Goal: Task Accomplishment & Management: Manage account settings

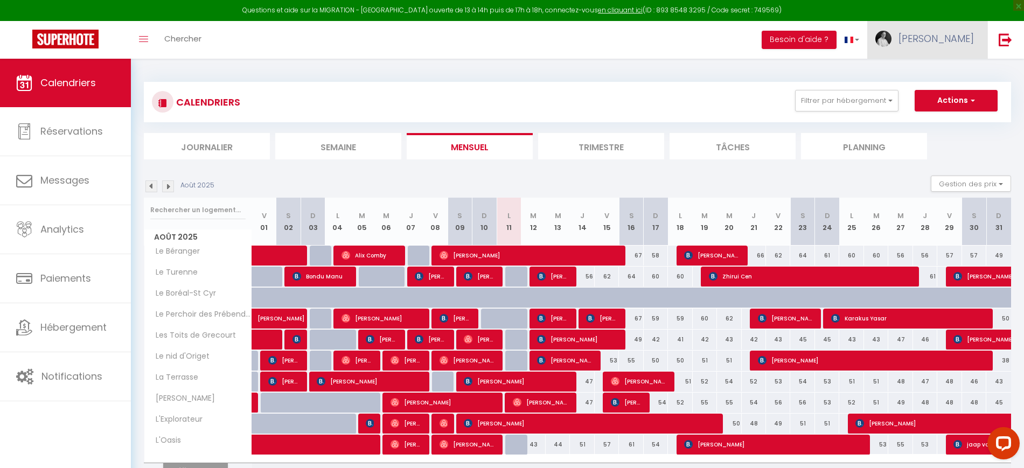
click at [941, 47] on link "[PERSON_NAME]" at bounding box center [928, 40] width 120 height 38
click at [941, 75] on link "Paramètres" at bounding box center [945, 75] width 80 height 18
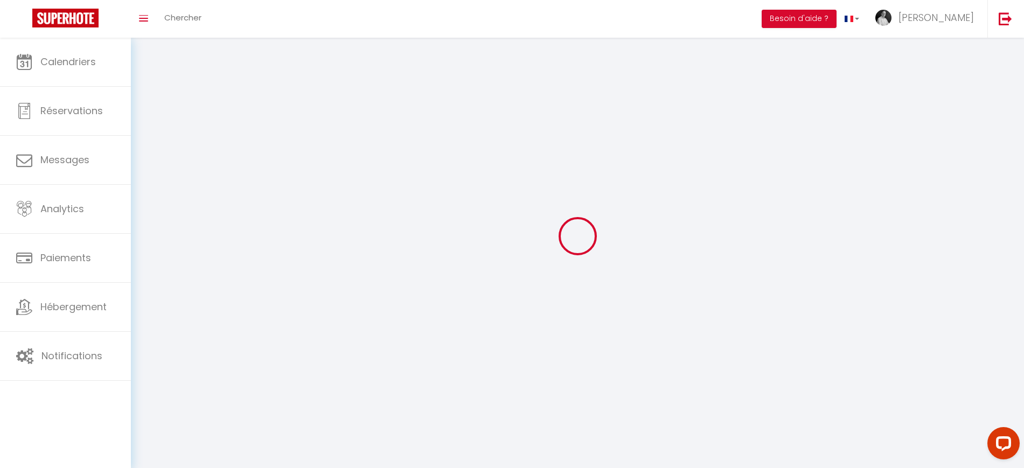
type input "[PERSON_NAME]"
type input "ROUTIER"
type input "0767036246"
type input "[STREET_ADDRESS]"
type input "37000"
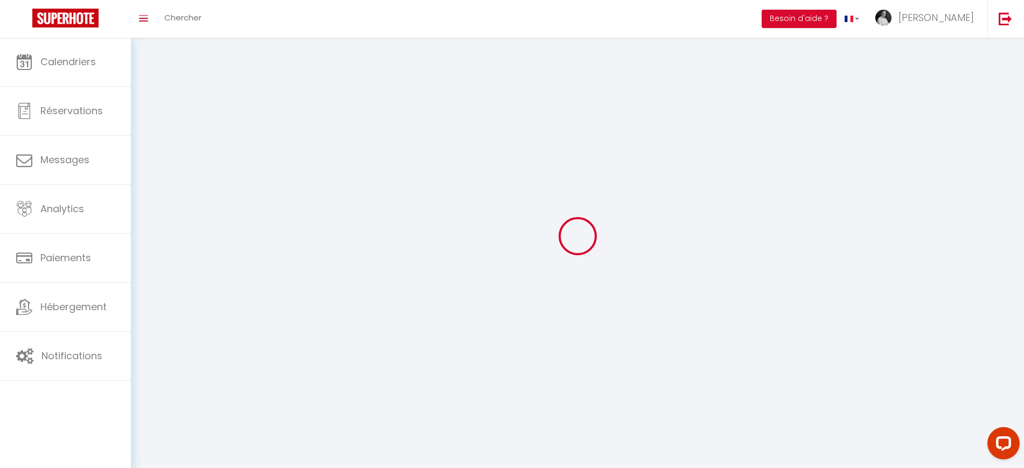
type input "TOURS"
type input "V113ACiPXI9s8E4e804uXQ8aJ"
type input "ddGur4k0gh9Nr3OThr3yLfgs1"
type input "[URL][DOMAIN_NAME]"
select select "28"
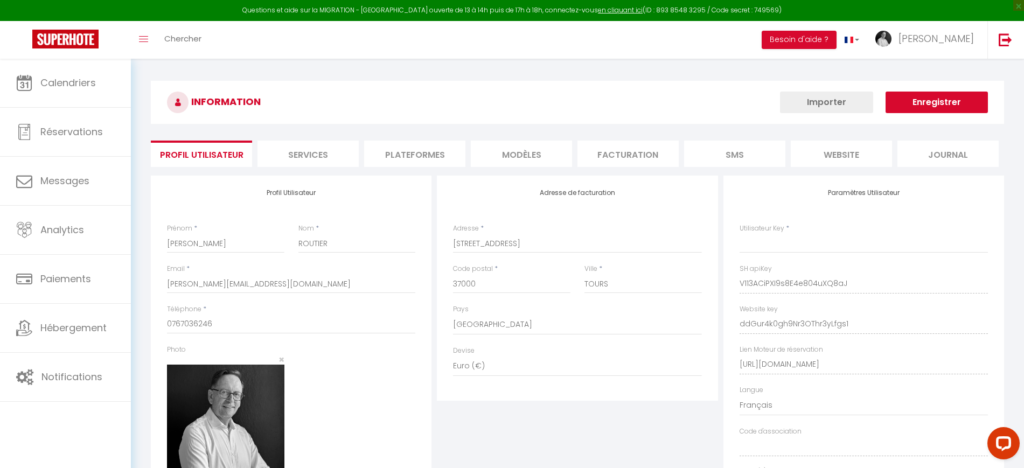
type input "V113ACiPXI9s8E4e804uXQ8aJ"
type input "ddGur4k0gh9Nr3OThr3yLfgs1"
type input "[URL][DOMAIN_NAME]"
select select "fr"
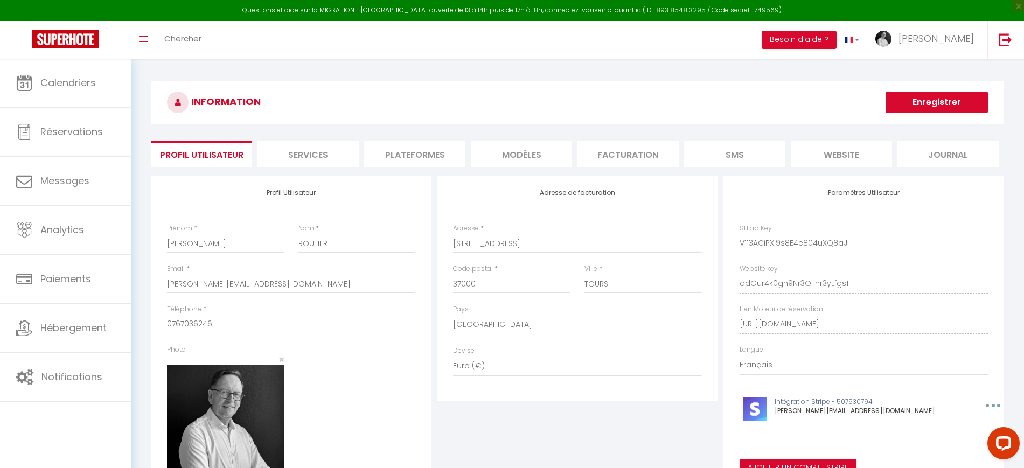
click at [403, 156] on li "Plateformes" at bounding box center [414, 154] width 101 height 26
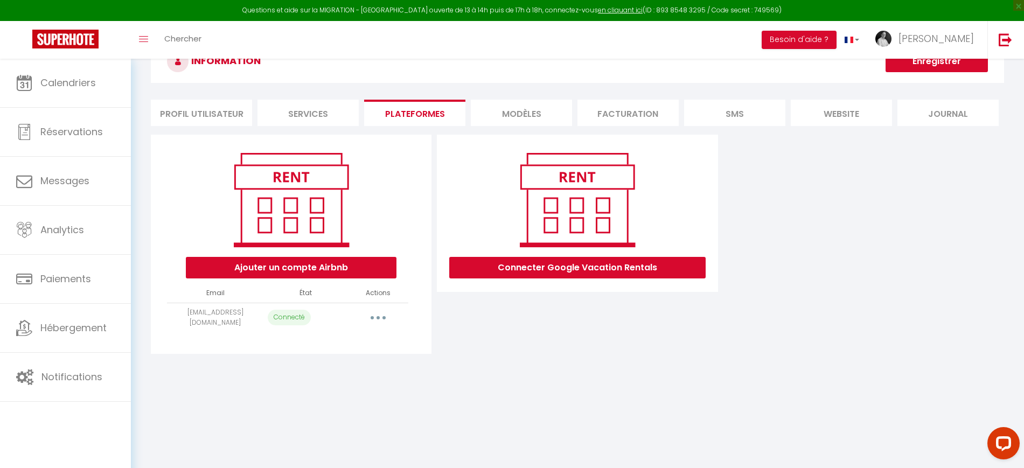
scroll to position [59, 0]
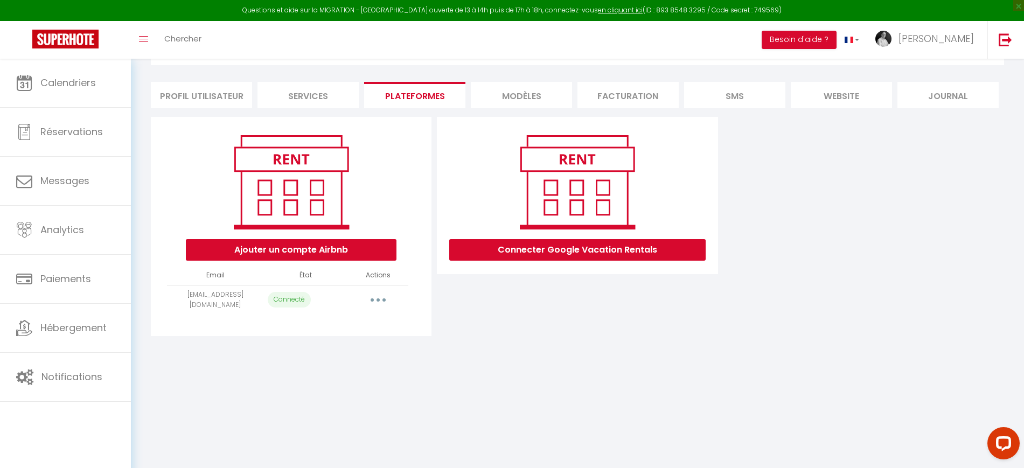
click at [378, 300] on icon "button" at bounding box center [378, 300] width 3 height 3
click at [359, 327] on link "Importer les appartements" at bounding box center [330, 324] width 119 height 18
select select "55145"
select select "57536"
select select "60041"
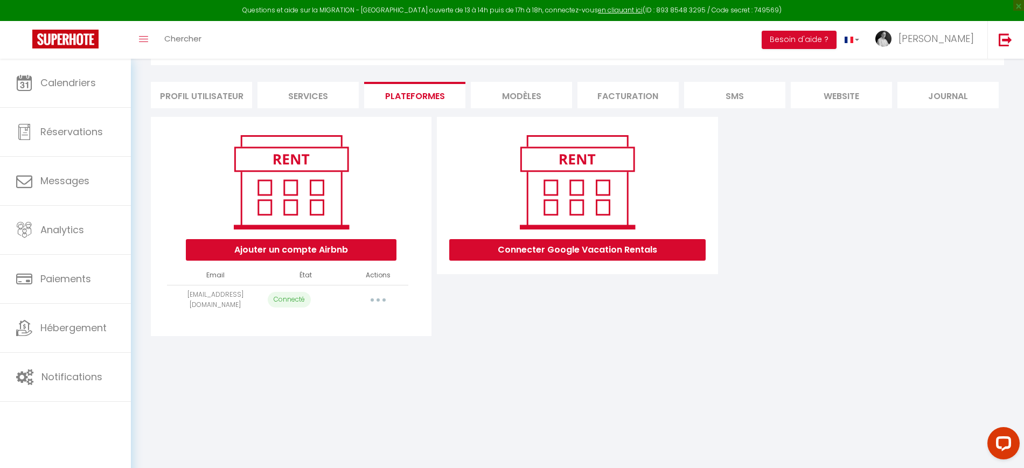
select select "60420"
select select "61339"
select select "62141"
select select "61672"
select select "63335"
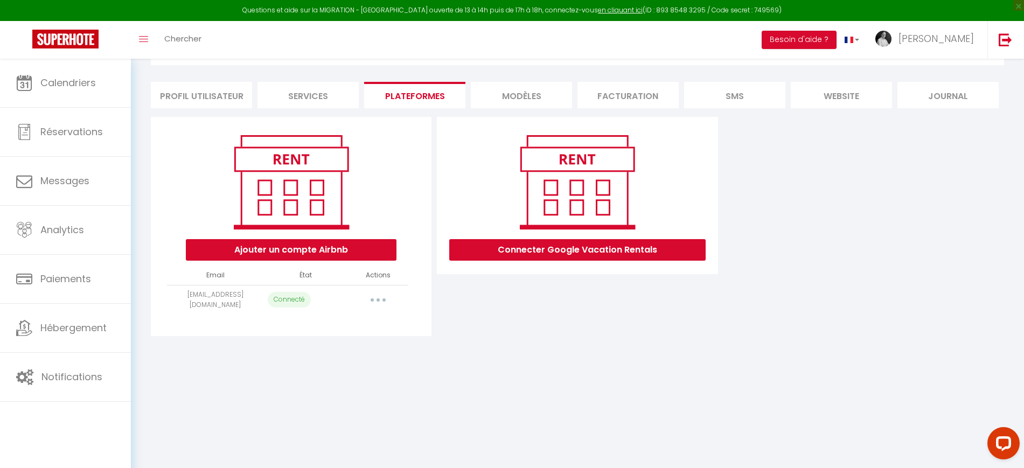
select select "69423"
select select "70751"
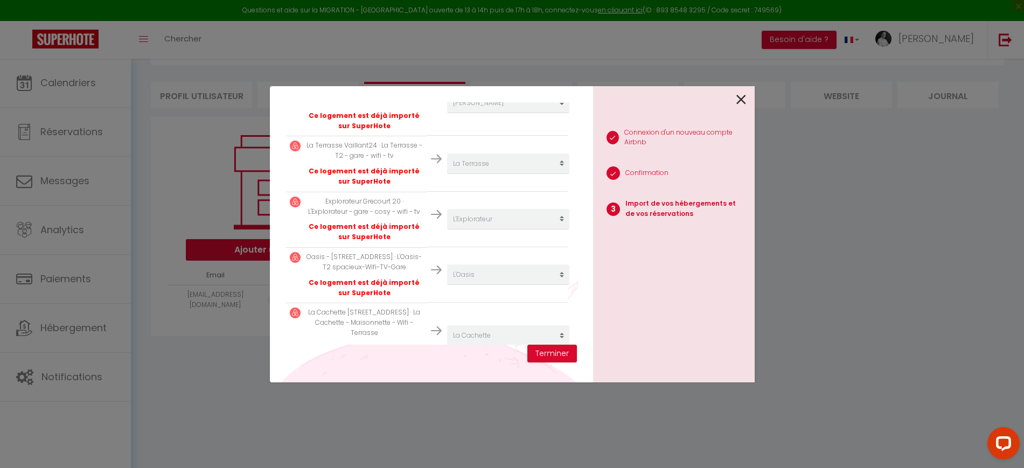
scroll to position [564, 0]
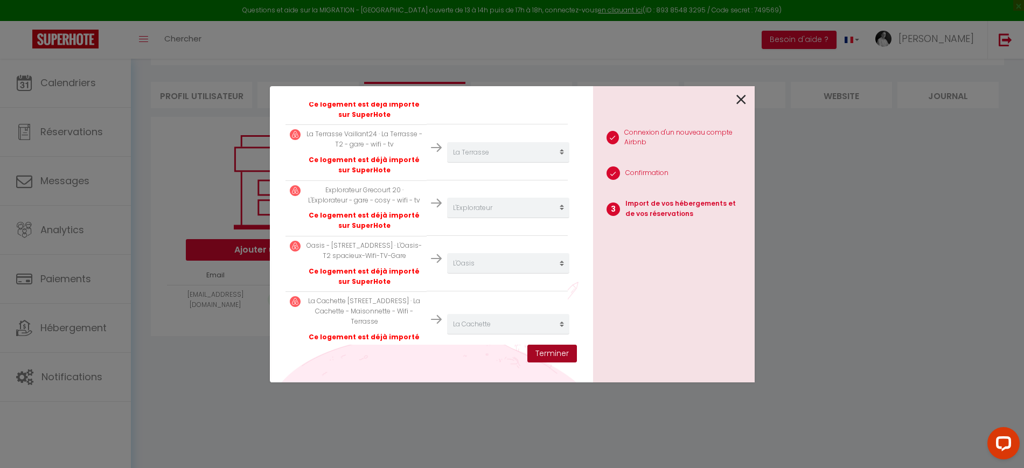
click at [546, 352] on button "Terminer" at bounding box center [553, 354] width 50 height 18
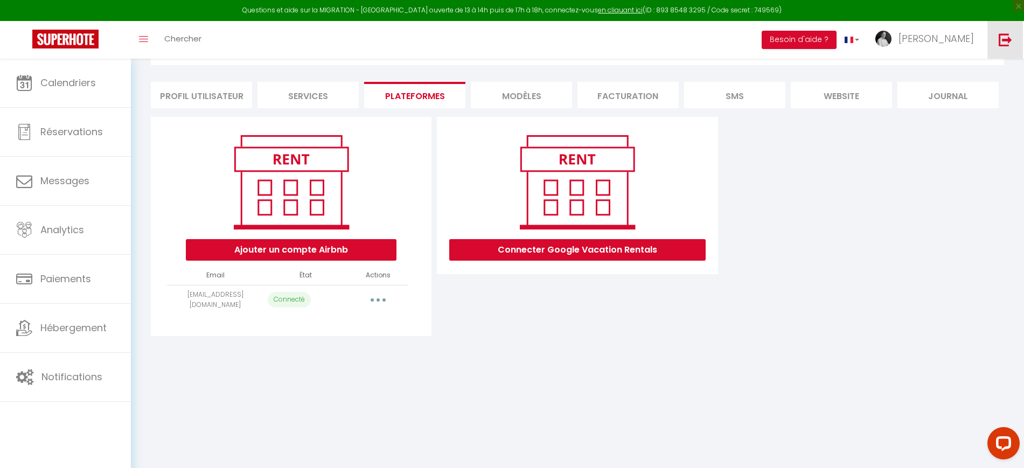
click at [1000, 38] on img at bounding box center [1005, 39] width 13 height 13
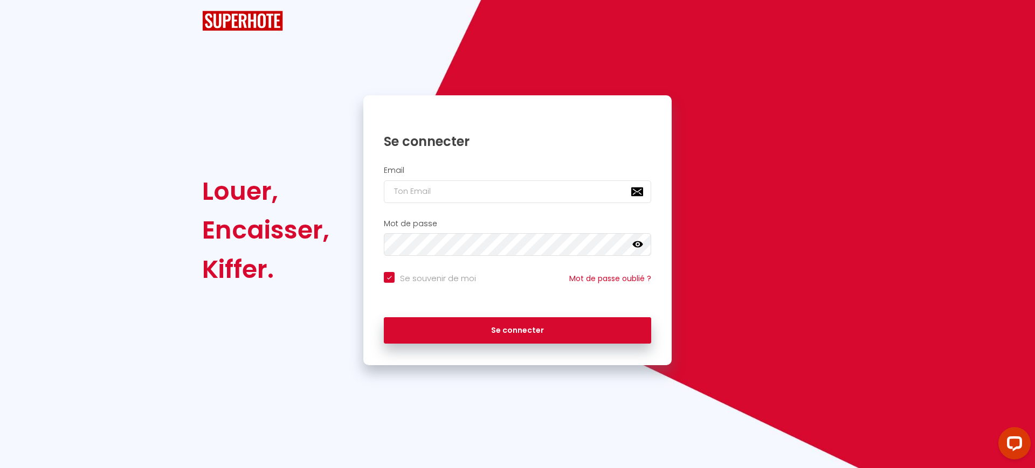
checkbox input "true"
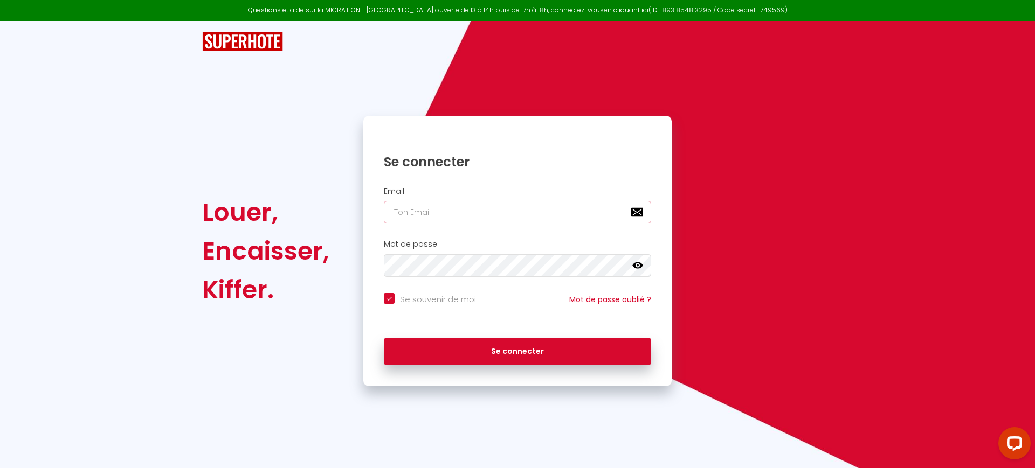
click at [465, 205] on input "email" at bounding box center [517, 212] width 267 height 23
paste input "[PERSON_NAME][EMAIL_ADDRESS][DOMAIN_NAME]"
type input "[PERSON_NAME][EMAIL_ADDRESS][DOMAIN_NAME]"
checkbox input "true"
type input "[PERSON_NAME][EMAIL_ADDRESS][DOMAIN_NAME]"
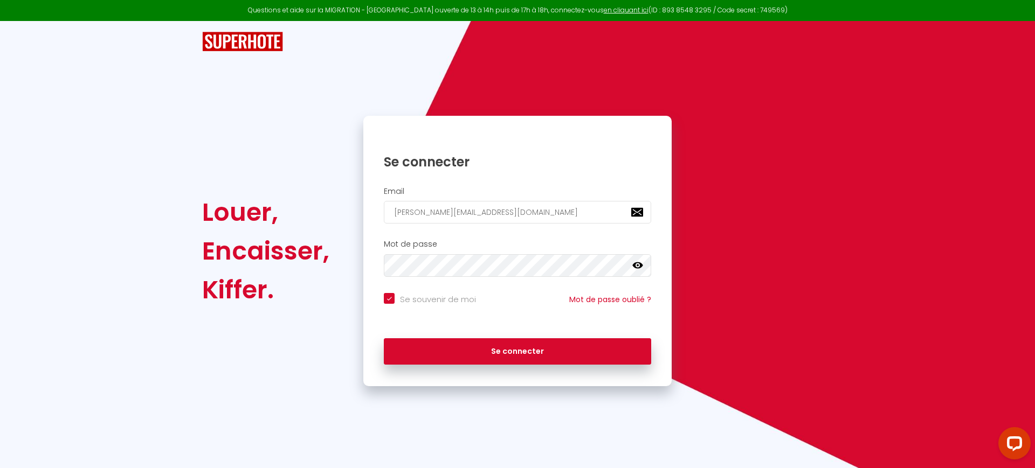
click at [420, 300] on input "Se souvenir de moi" at bounding box center [430, 298] width 92 height 11
checkbox input "false"
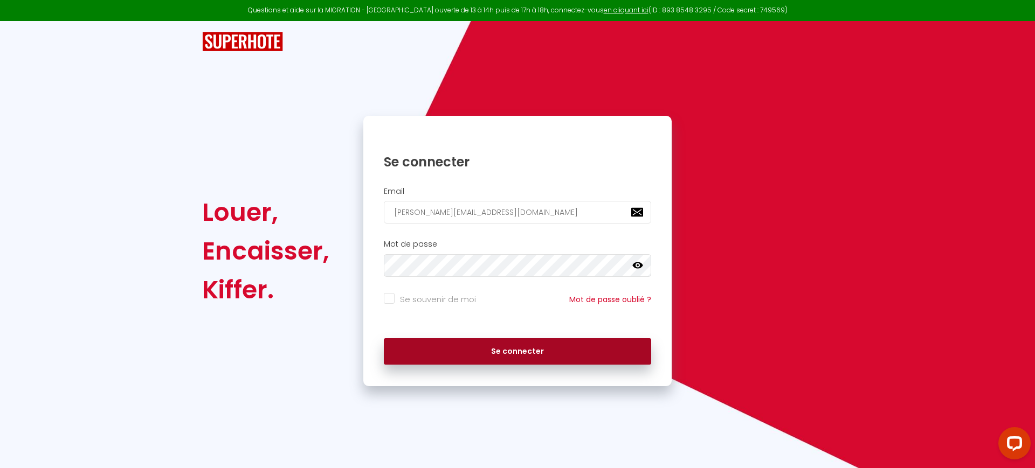
click at [443, 343] on button "Se connecter" at bounding box center [517, 351] width 267 height 27
